Goal: Transaction & Acquisition: Obtain resource

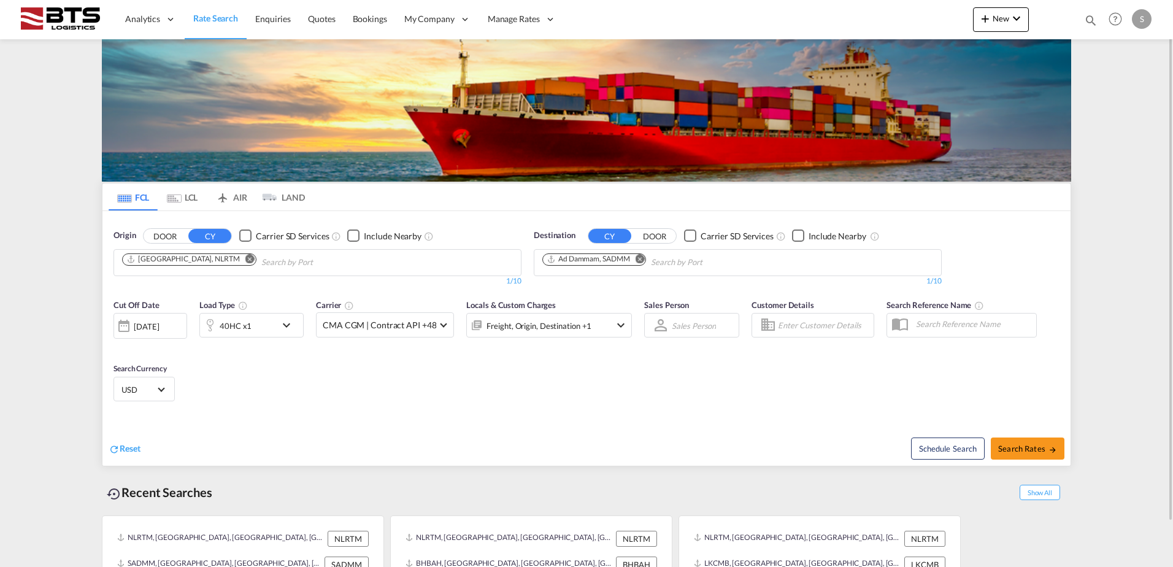
click at [245, 258] on md-icon "Remove" at bounding box center [249, 258] width 9 height 9
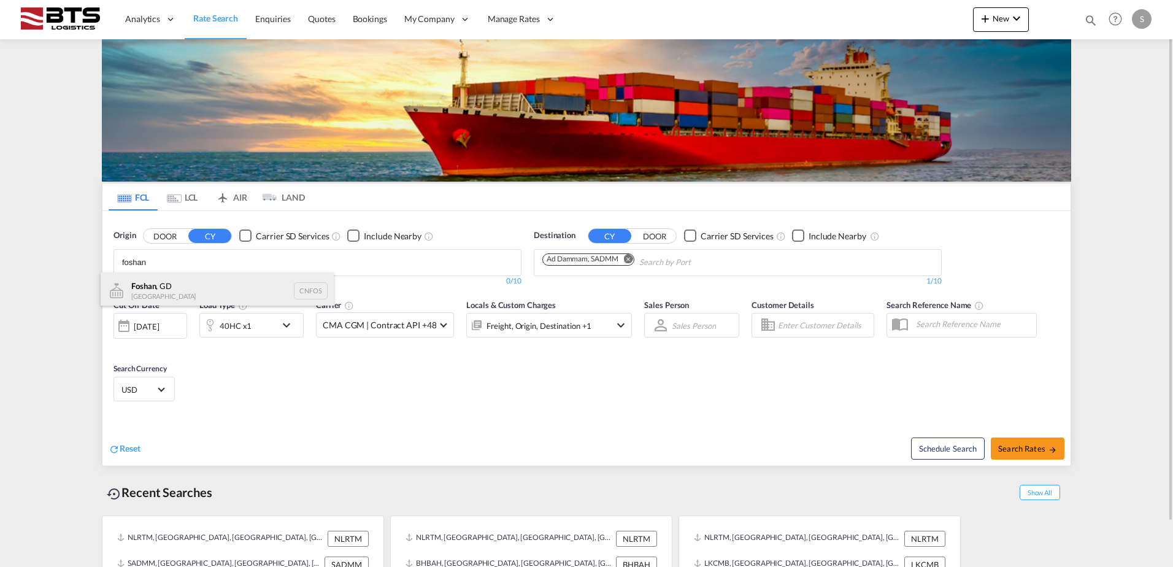
type input "foshan"
click at [189, 285] on div "[GEOGRAPHIC_DATA] , GD [GEOGRAPHIC_DATA] CNFOS" at bounding box center [217, 290] width 233 height 37
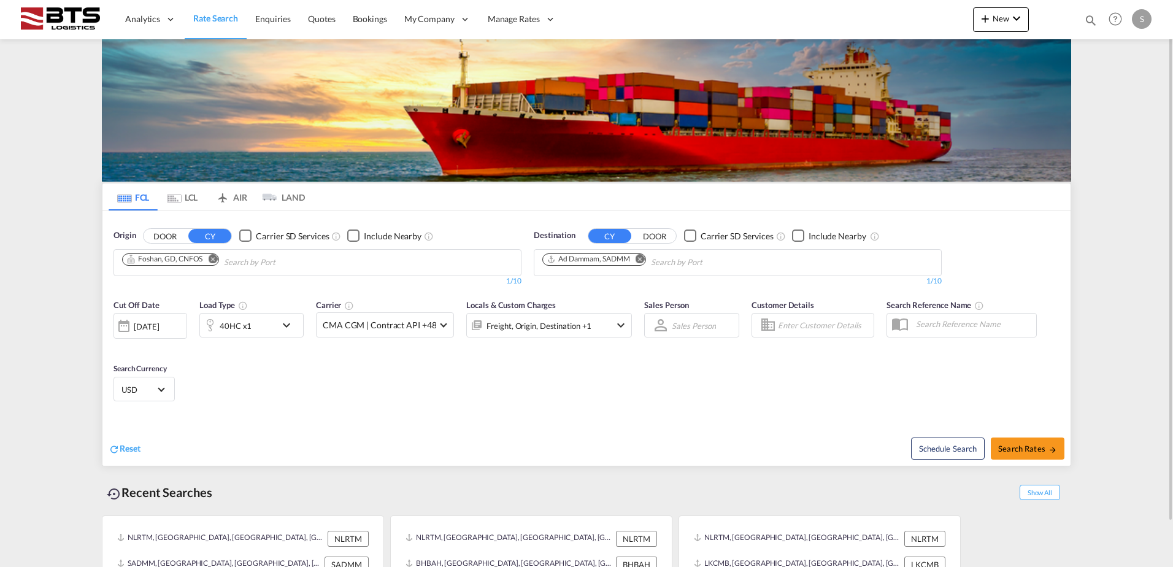
click at [640, 260] on md-icon "Remove" at bounding box center [640, 258] width 9 height 9
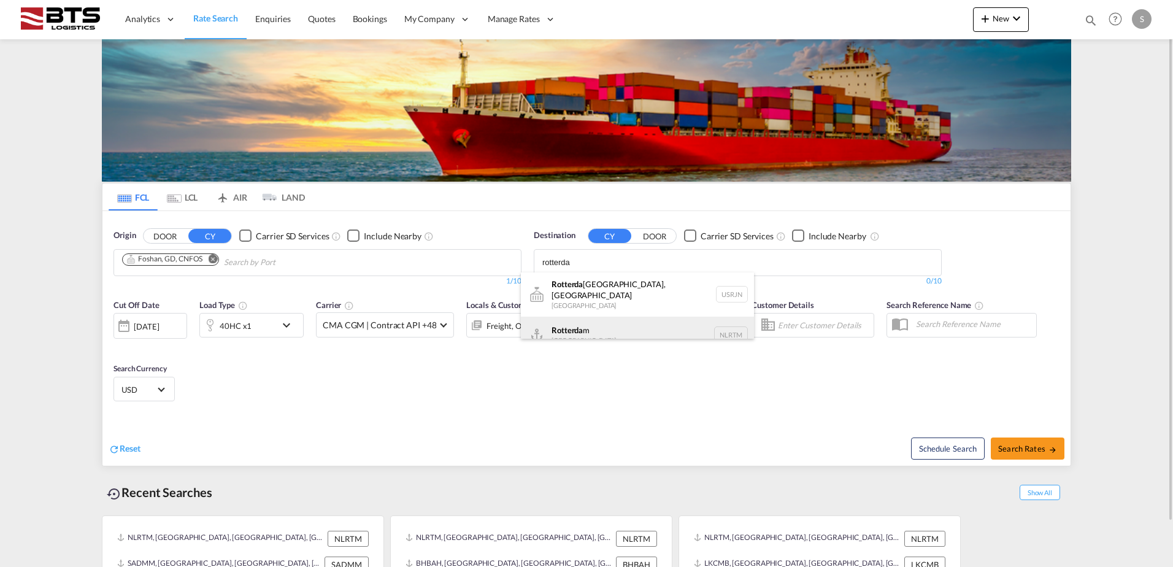
type input "rotterda"
click at [595, 317] on div "Rotterda m [GEOGRAPHIC_DATA] NLRTM" at bounding box center [637, 335] width 233 height 37
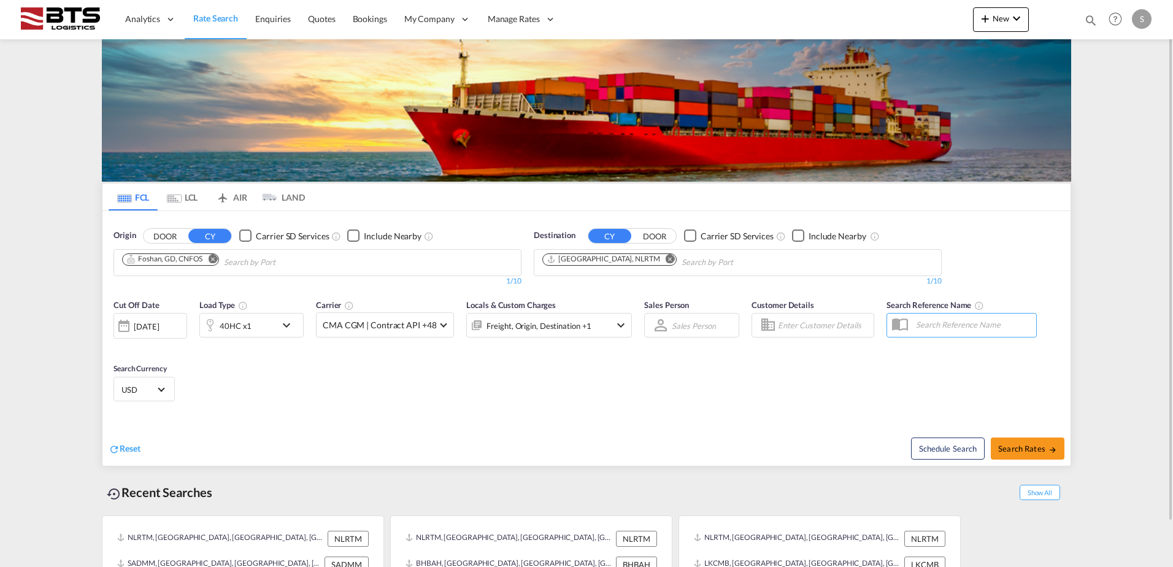
click at [610, 327] on div "Freight, Origin, Destination +1" at bounding box center [549, 325] width 166 height 25
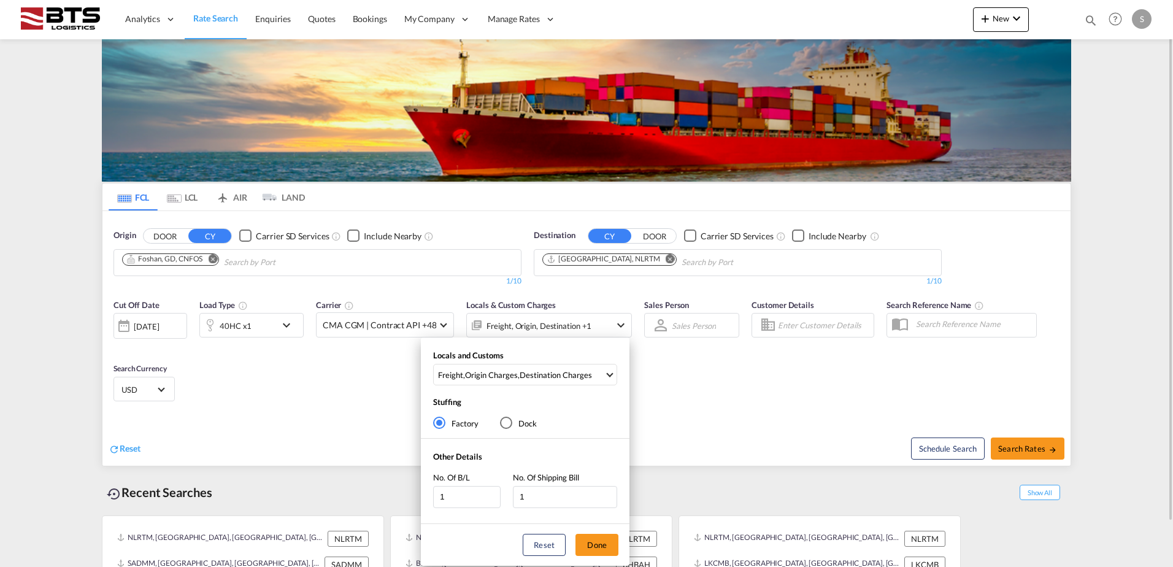
click at [610, 327] on div "Locals and Customs Freight , Origin Charges , Destination Charges Clear All Sel…" at bounding box center [586, 283] width 1173 height 567
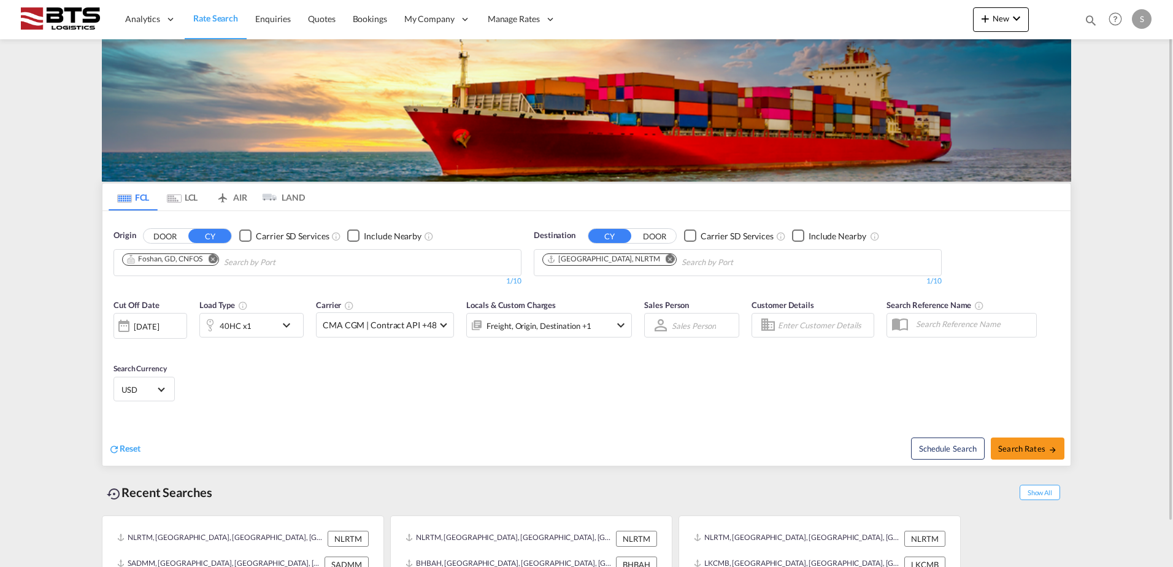
click at [617, 328] on md-icon "icon-chevron-down" at bounding box center [621, 325] width 15 height 15
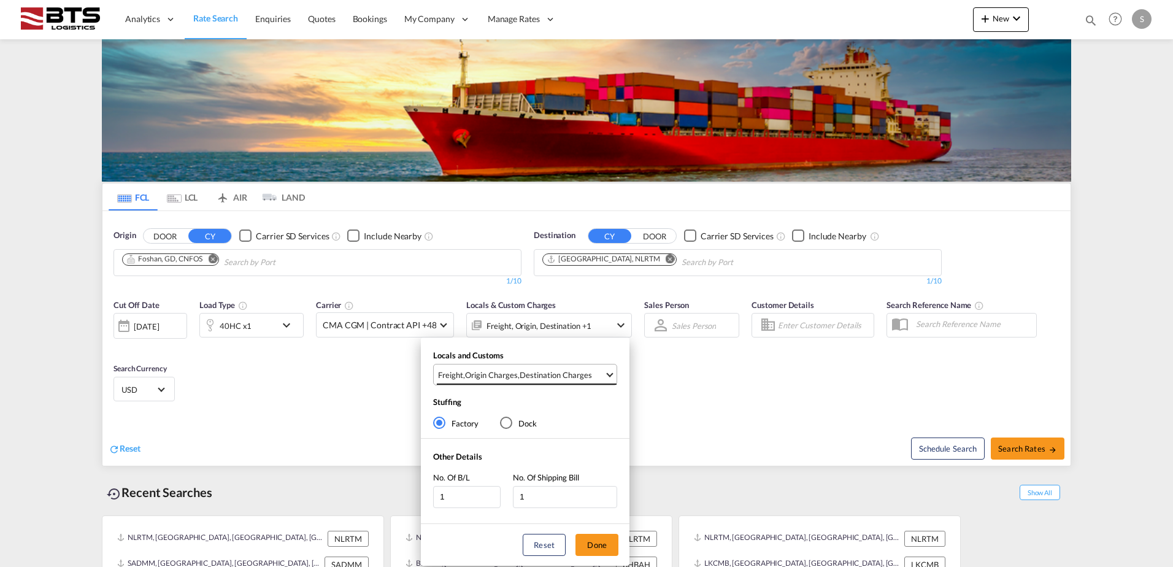
click at [578, 374] on div "Destination Charges" at bounding box center [556, 374] width 72 height 11
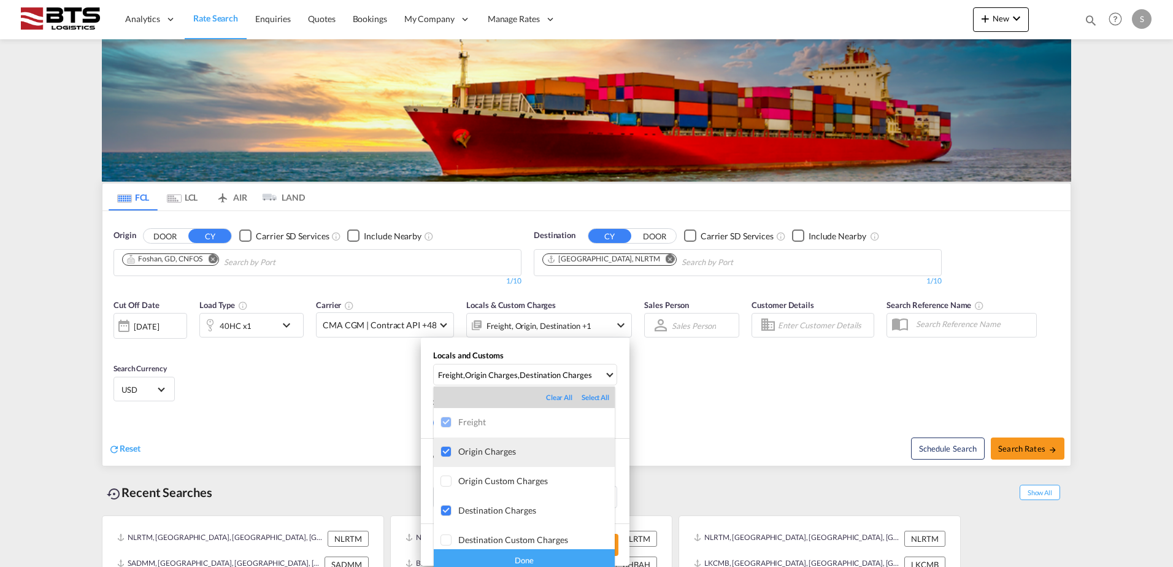
click at [492, 449] on div "Origin Charges" at bounding box center [536, 451] width 156 height 10
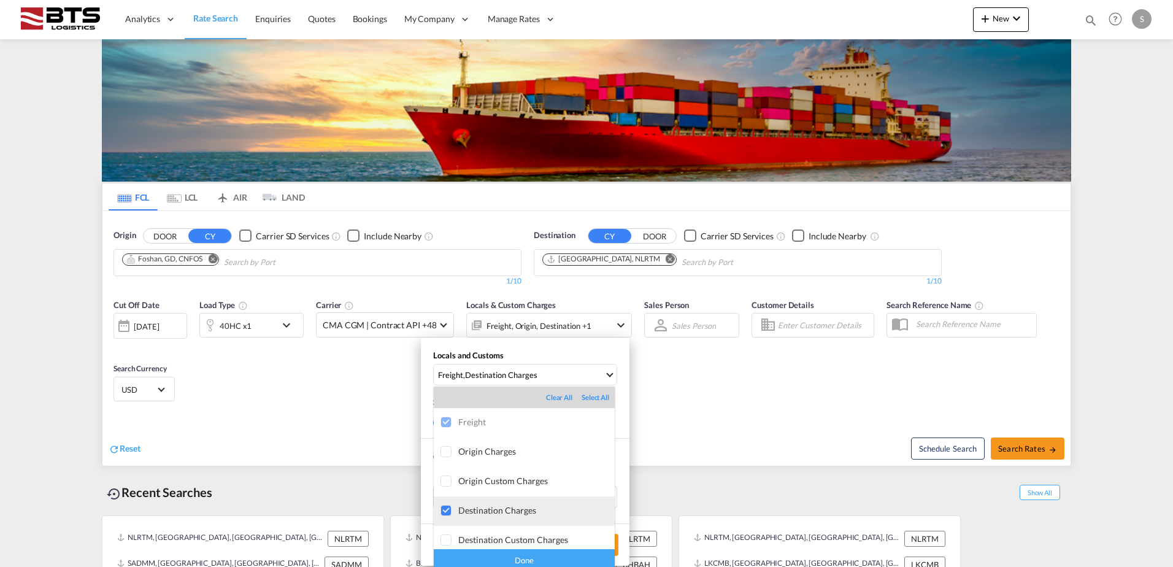
click at [483, 507] on div "Destination Charges" at bounding box center [536, 510] width 156 height 10
click at [504, 556] on div "Done" at bounding box center [524, 559] width 181 height 21
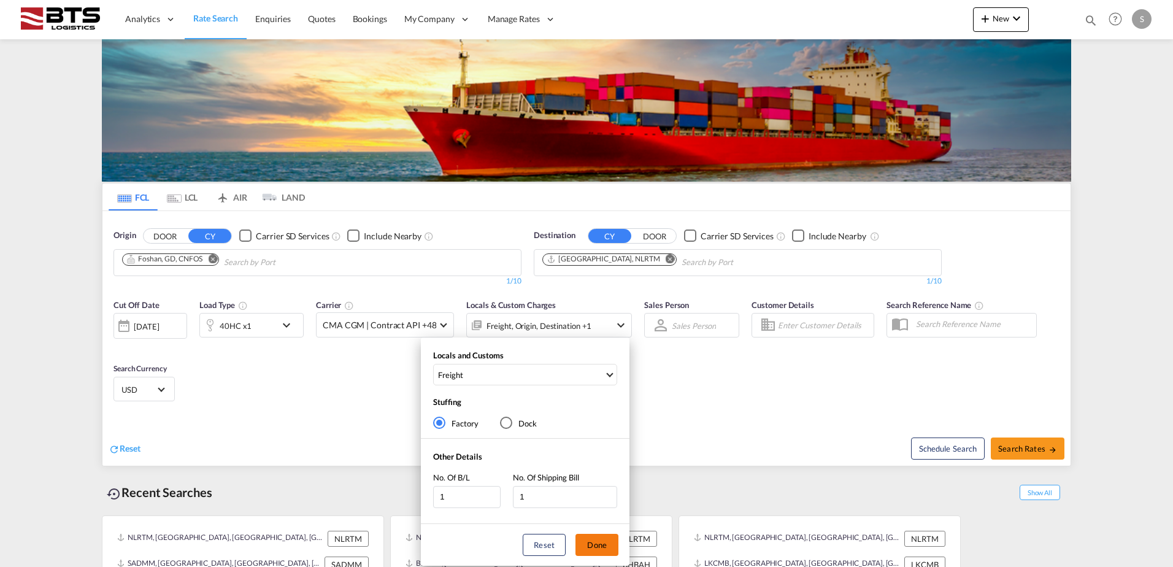
click at [592, 542] on button "Done" at bounding box center [597, 545] width 43 height 22
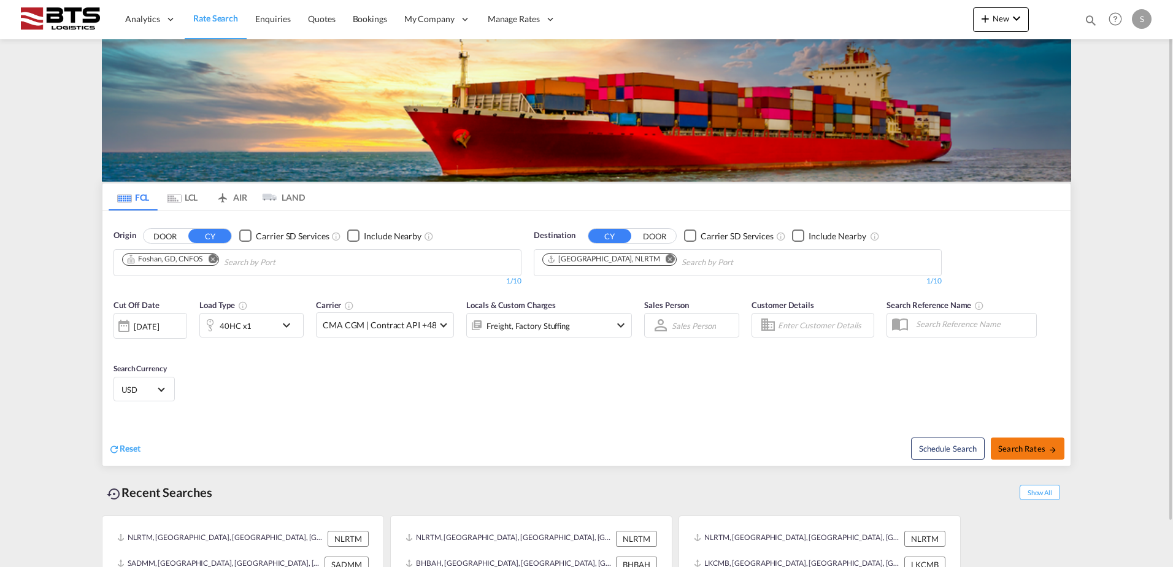
click at [1025, 450] on span "Search Rates" at bounding box center [1027, 449] width 59 height 10
type input "CNFOS to NLRTM / [DATE]"
